Goal: Transaction & Acquisition: Purchase product/service

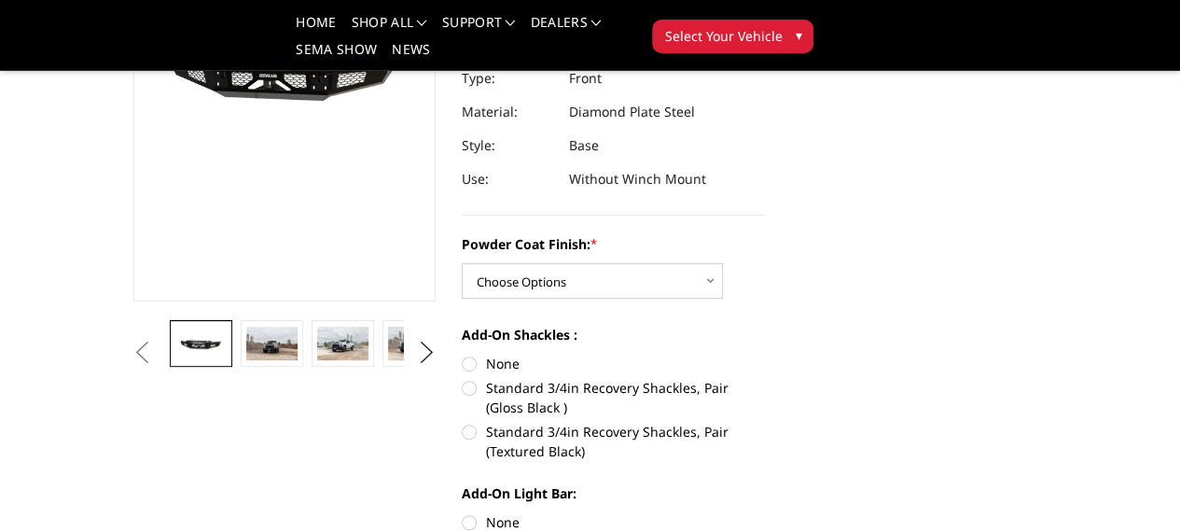
scroll to position [277, 1]
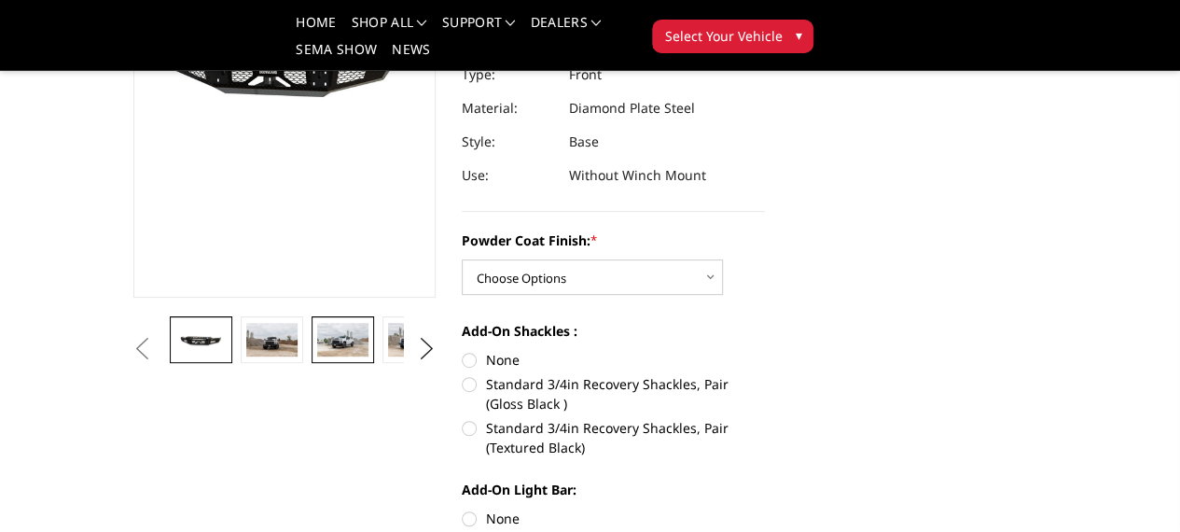
click at [317, 356] on img at bounding box center [342, 340] width 50 height 34
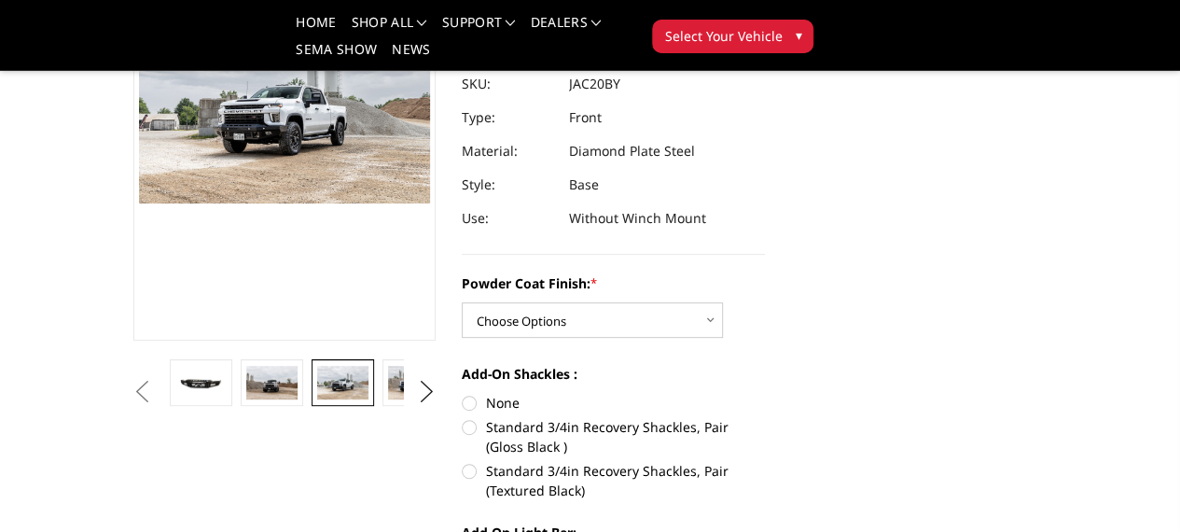
scroll to position [204, 1]
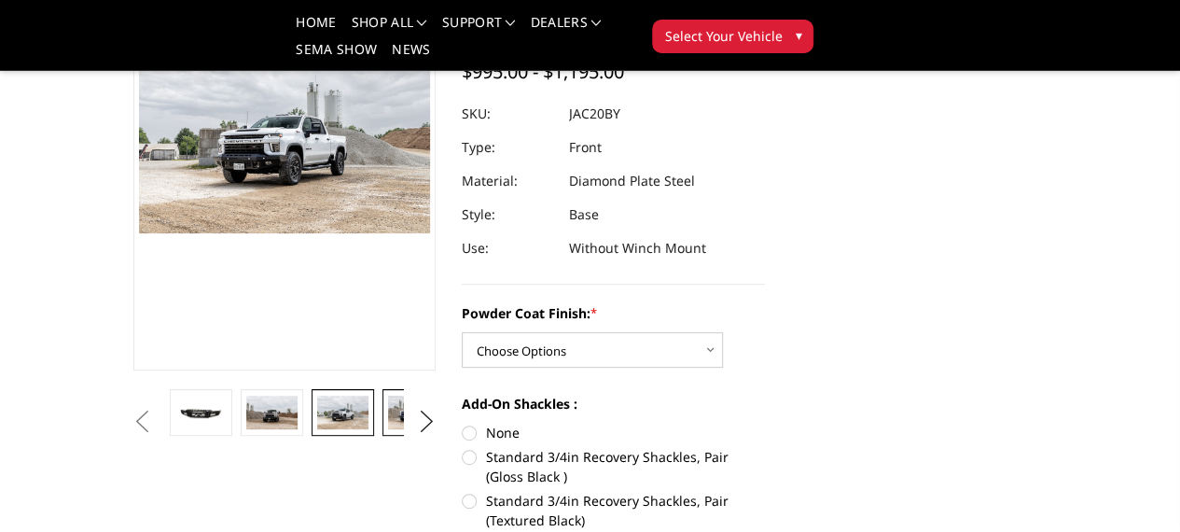
click at [388, 429] on img at bounding box center [413, 413] width 50 height 34
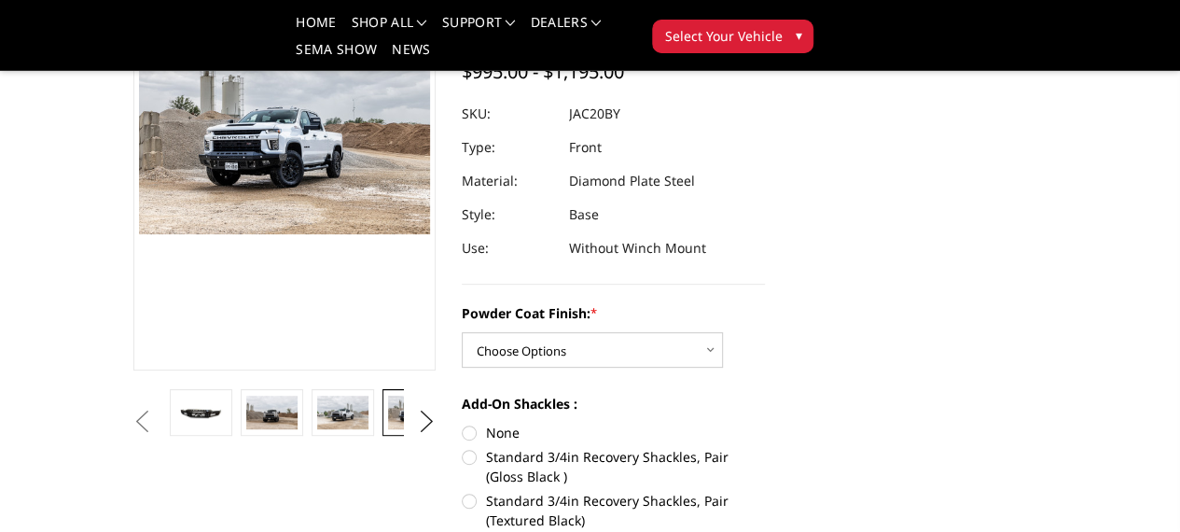
scroll to position [203, 1]
click at [459, 430] on img at bounding box center [484, 414] width 50 height 34
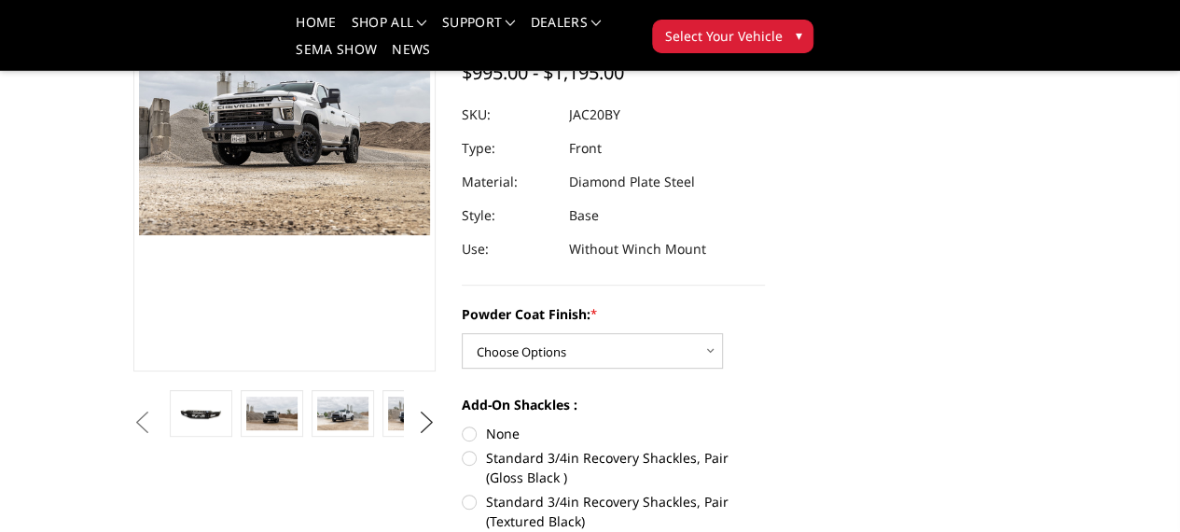
click at [424, 437] on button "Next" at bounding box center [426, 423] width 28 height 28
click at [459, 430] on img at bounding box center [484, 414] width 50 height 34
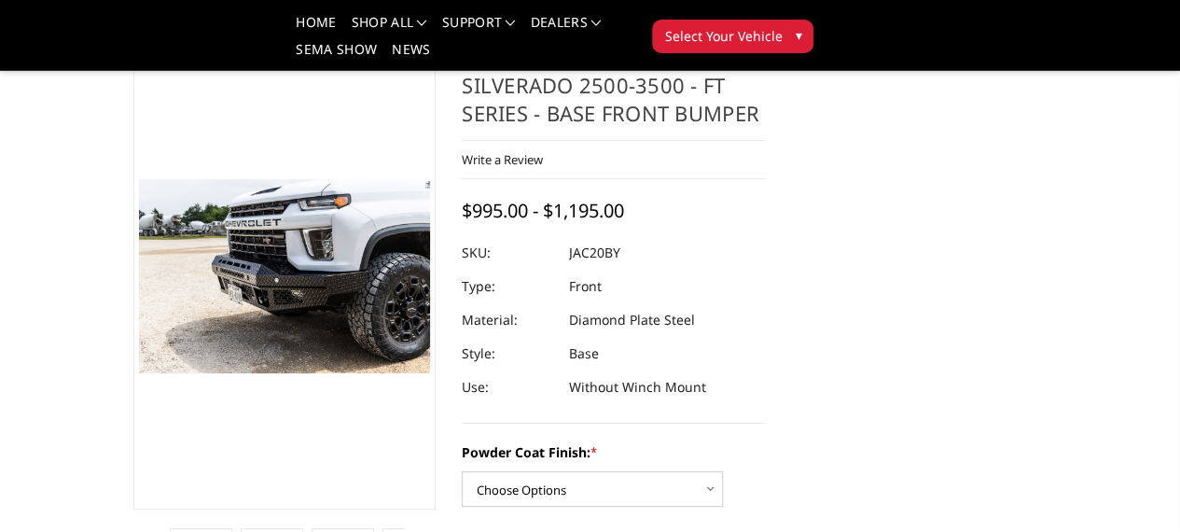
scroll to position [67, 1]
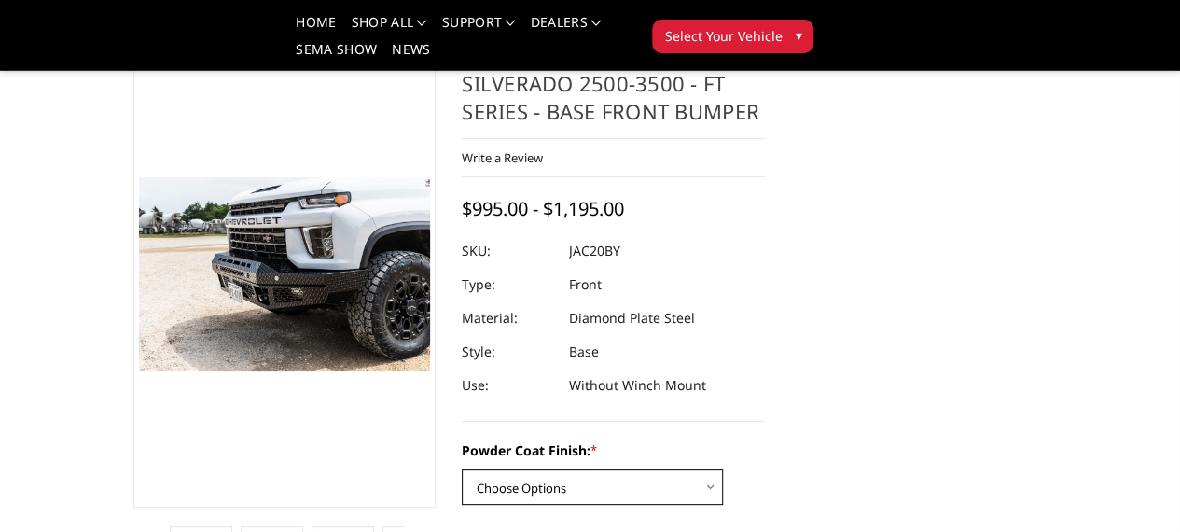
click at [579, 469] on select "Choose Options Bare Metal Gloss Black Powder Coat Textured Black Powder Coat" at bounding box center [592, 486] width 261 height 35
click at [462, 469] on select "Choose Options Bare Metal Gloss Black Powder Coat Textured Black Powder Coat" at bounding box center [592, 486] width 261 height 35
click at [567, 469] on select "Choose Options Bare Metal Gloss Black Powder Coat Textured Black Powder Coat" at bounding box center [592, 486] width 261 height 35
click at [462, 469] on select "Choose Options Bare Metal Gloss Black Powder Coat Textured Black Powder Coat" at bounding box center [592, 486] width 261 height 35
click at [575, 469] on select "Choose Options Bare Metal Gloss Black Powder Coat Textured Black Powder Coat" at bounding box center [592, 486] width 261 height 35
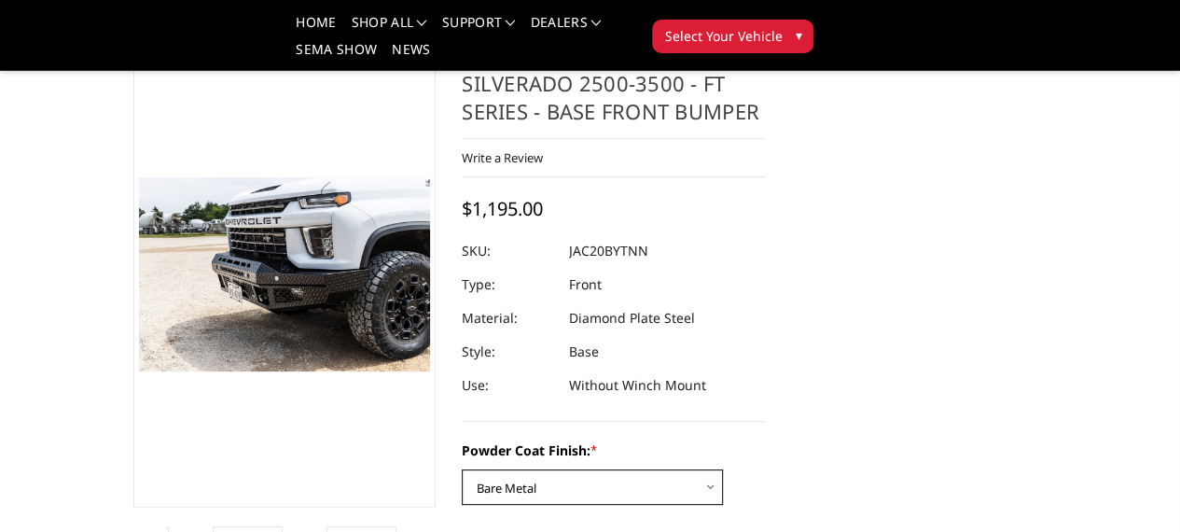
click at [462, 469] on select "Choose Options Bare Metal Gloss Black Powder Coat Textured Black Powder Coat" at bounding box center [592, 486] width 261 height 35
click at [608, 469] on select "Choose Options Bare Metal Gloss Black Powder Coat Textured Black Powder Coat" at bounding box center [592, 486] width 261 height 35
select select "3364"
click at [462, 469] on select "Choose Options Bare Metal Gloss Black Powder Coat Textured Black Powder Coat" at bounding box center [592, 486] width 261 height 35
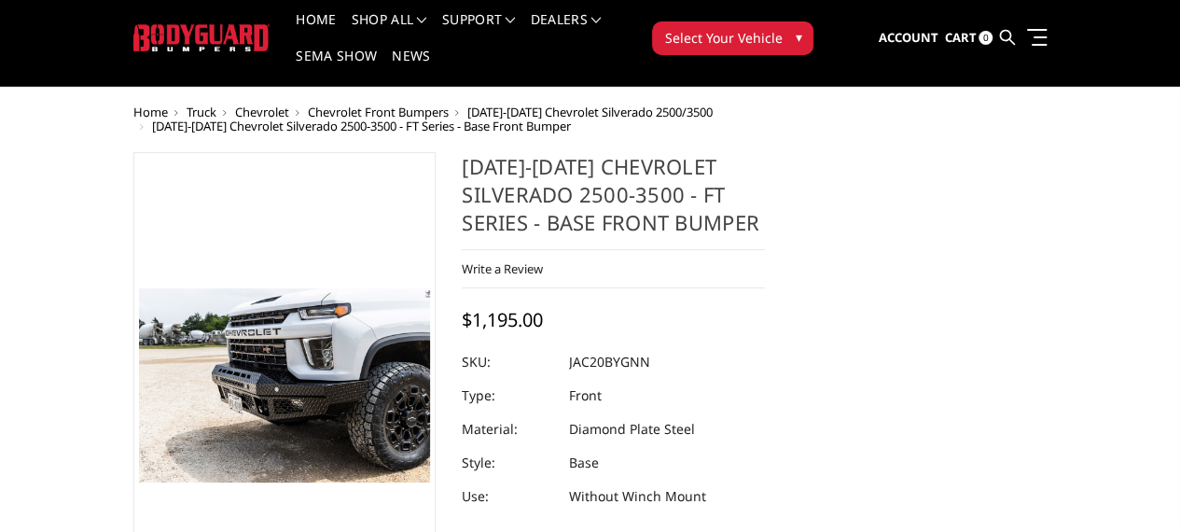
scroll to position [47, 0]
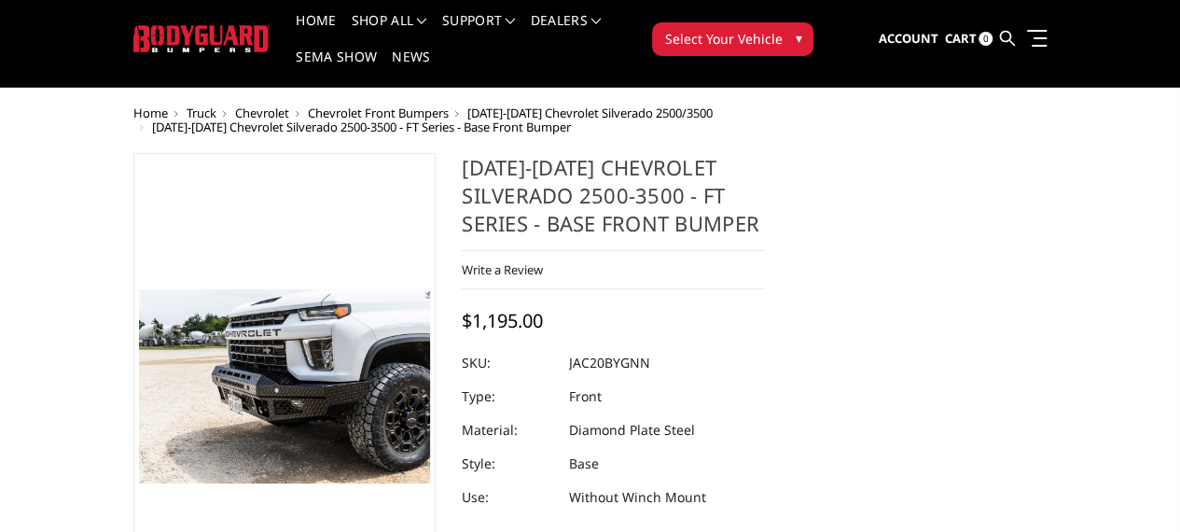
drag, startPoint x: 780, startPoint y: 329, endPoint x: 767, endPoint y: 322, distance: 15.0
click at [765, 346] on dl "SKU: JAC20BYGNN UPC: Type: Front Material: Diamond Plate Steel Style: Base Use:…" at bounding box center [613, 430] width 303 height 168
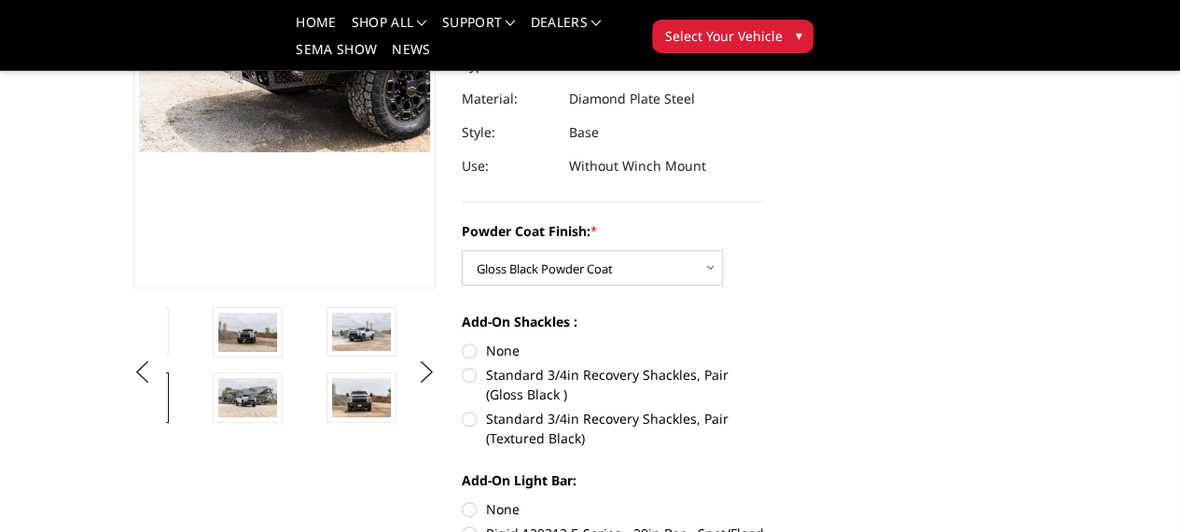
scroll to position [286, 0]
click at [467, 342] on label "None" at bounding box center [613, 352] width 303 height 20
click at [463, 342] on input "None" at bounding box center [462, 342] width 1 height 1
radio input "true"
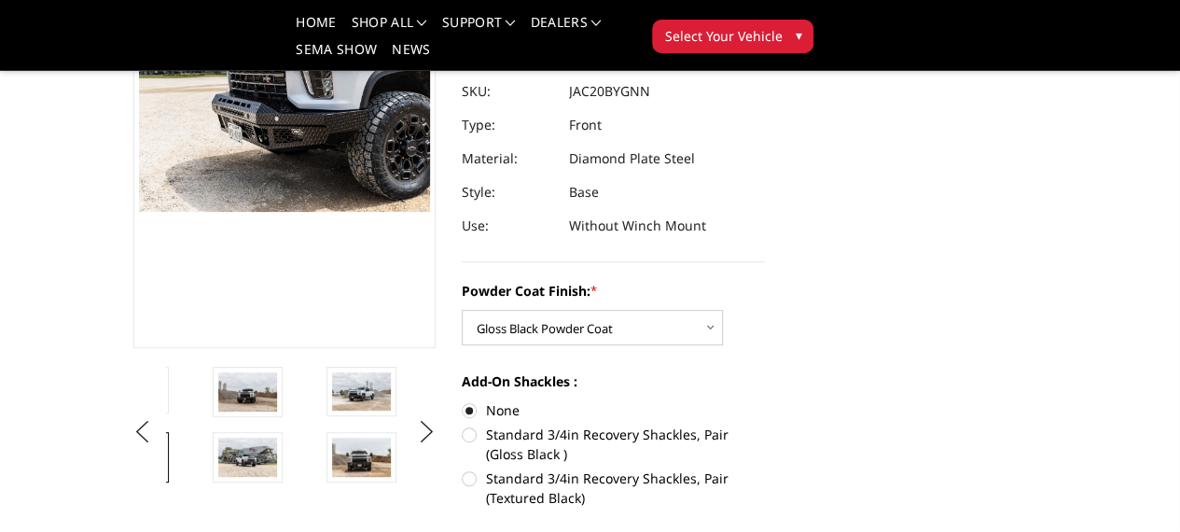
scroll to position [228, 2]
click at [418, 445] on button "Next" at bounding box center [426, 431] width 28 height 28
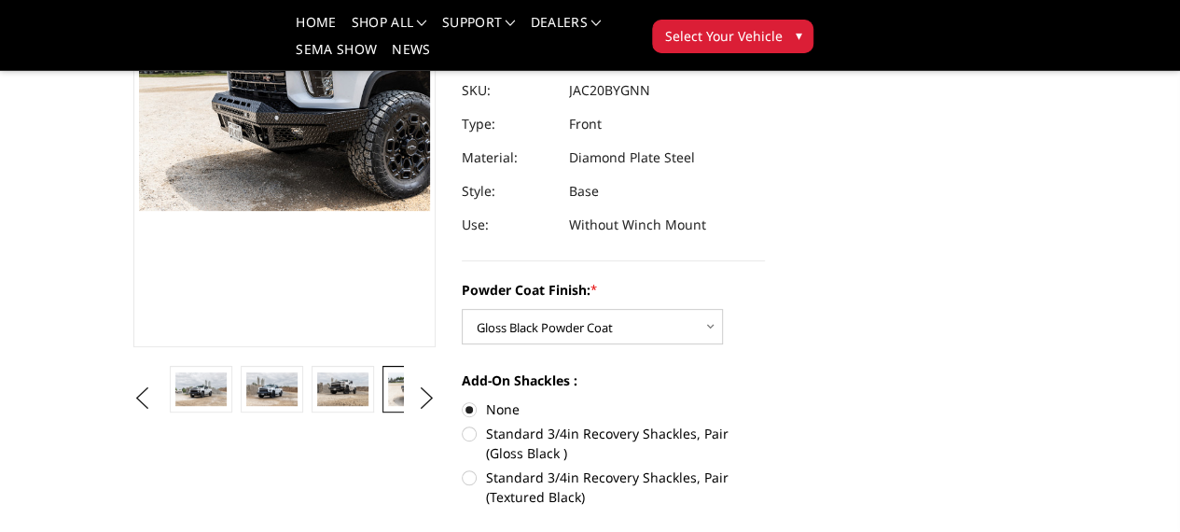
click at [459, 406] on img at bounding box center [484, 389] width 50 height 34
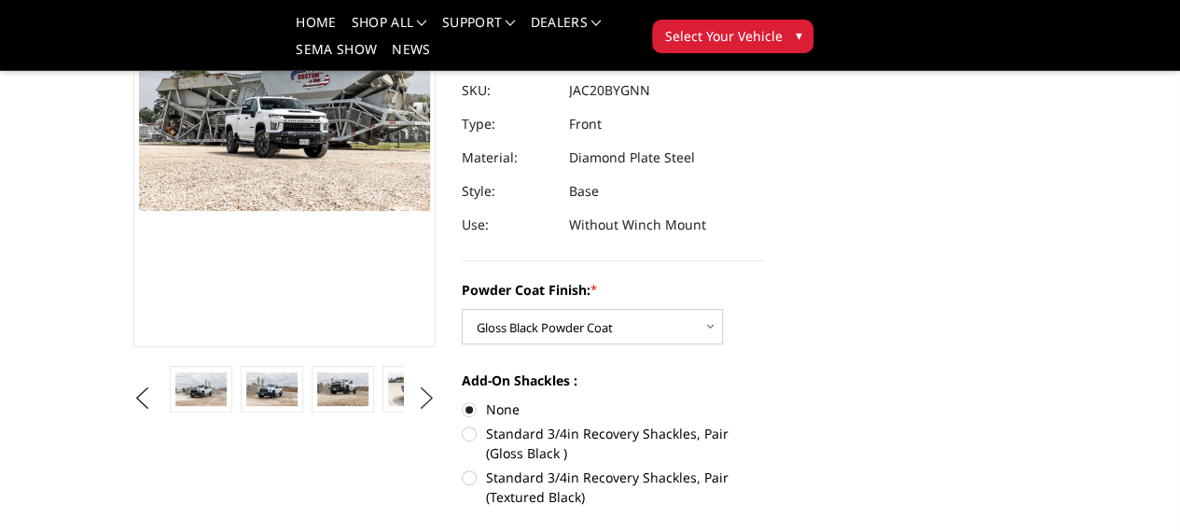
click at [423, 412] on button "Next" at bounding box center [426, 398] width 28 height 28
click at [459, 406] on img at bounding box center [484, 389] width 50 height 34
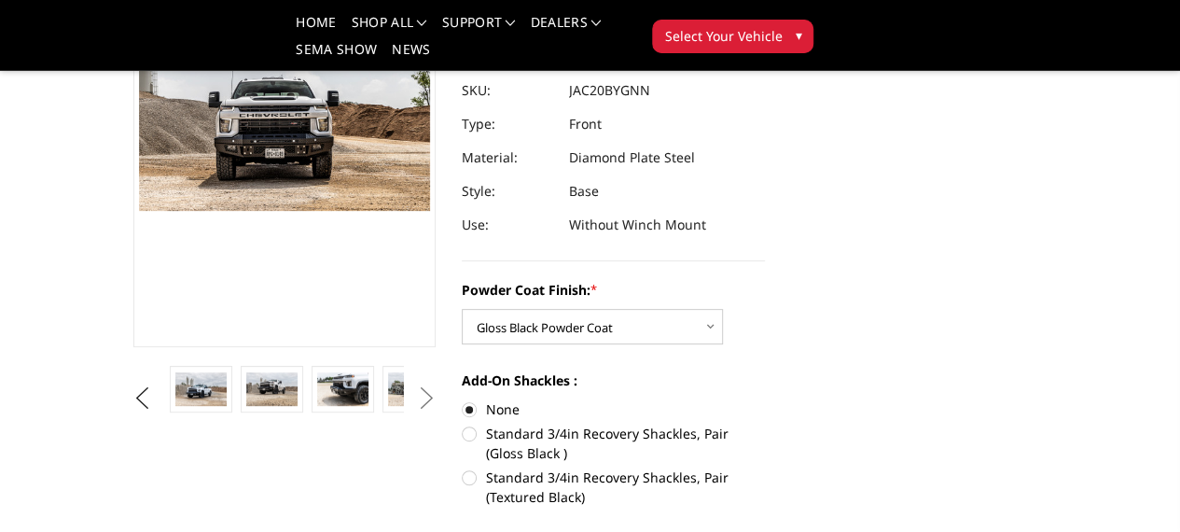
click at [419, 412] on button "Next" at bounding box center [426, 398] width 28 height 28
click at [388, 406] on img at bounding box center [413, 389] width 50 height 34
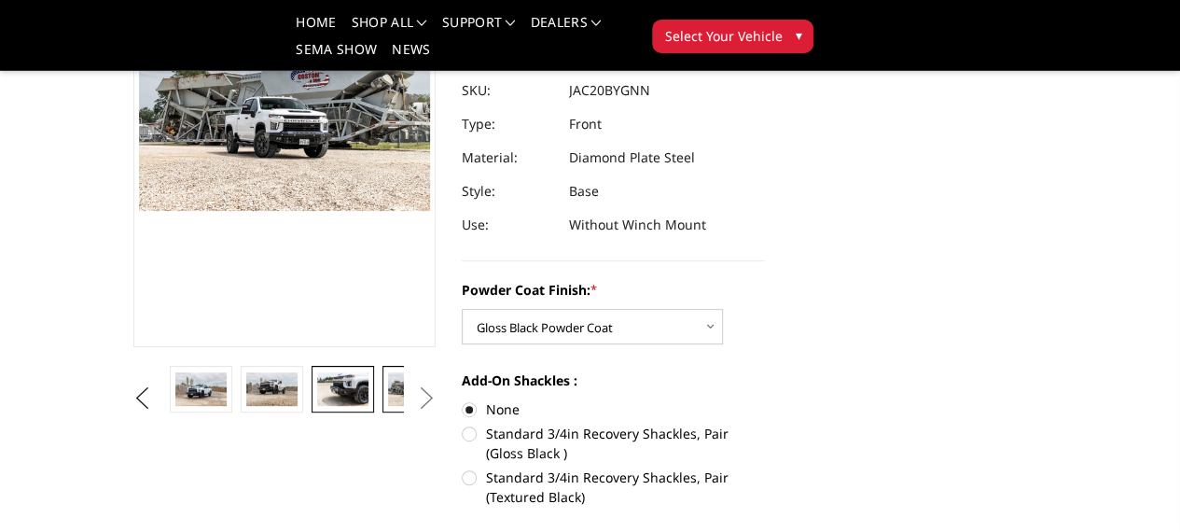
click at [317, 406] on img at bounding box center [342, 389] width 50 height 34
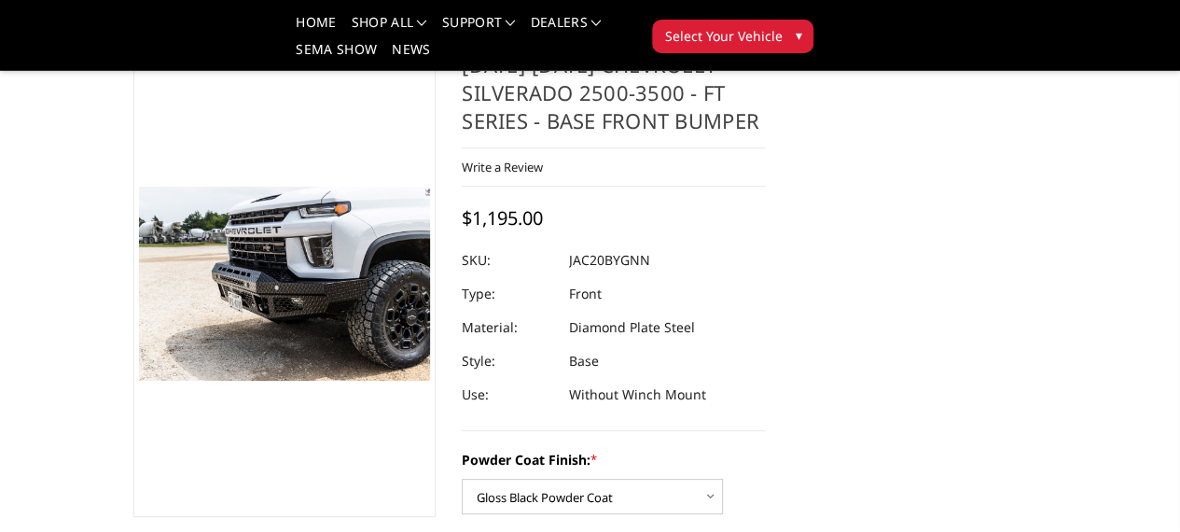
scroll to position [61, 2]
